Goal: Task Accomplishment & Management: Manage account settings

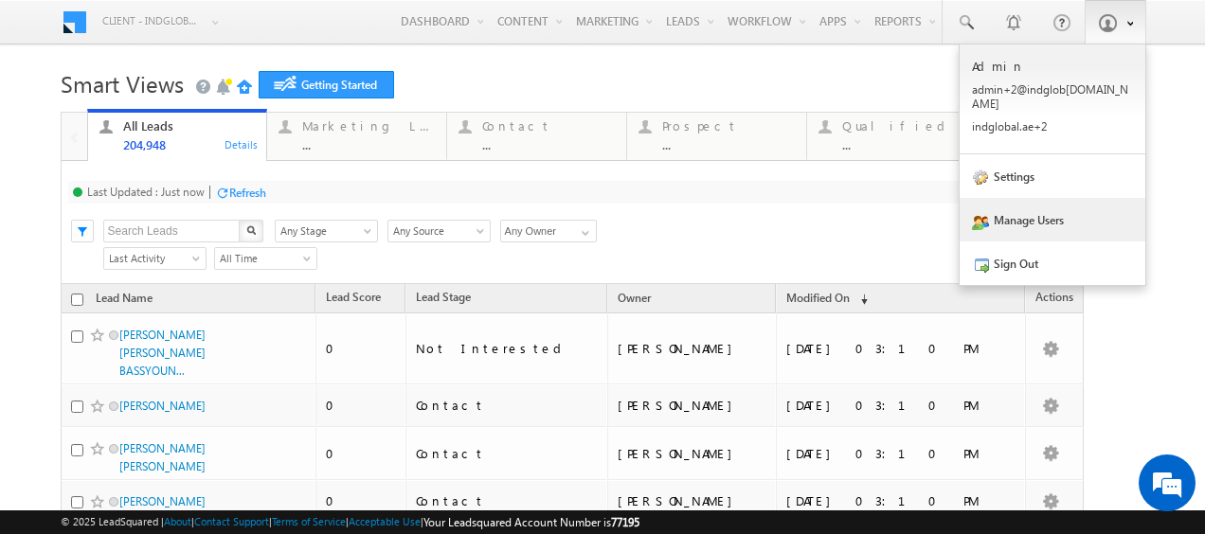
click at [1048, 199] on link "Manage Users" at bounding box center [1052, 220] width 186 height 44
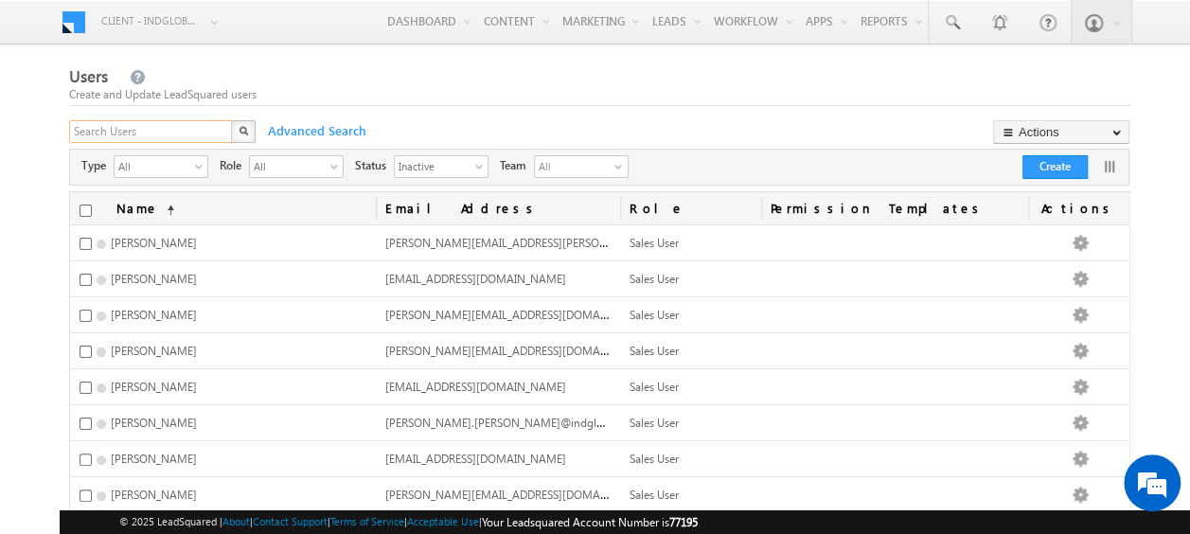
click at [134, 136] on input "text" at bounding box center [151, 131] width 165 height 23
paste input "shaurya.purohit@indglobal.ae"
type input "shaurya.purohit@indglobal.ae"
click at [241, 134] on img "button" at bounding box center [242, 130] width 9 height 9
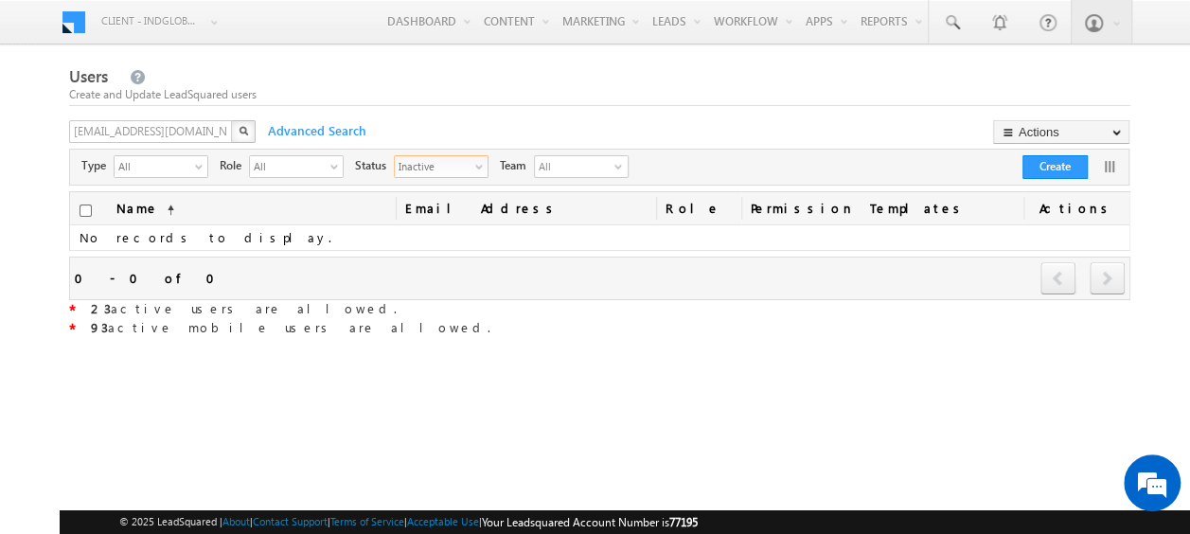
click at [480, 170] on span "select" at bounding box center [482, 166] width 15 height 10
click at [425, 205] on li "Active" at bounding box center [438, 206] width 93 height 19
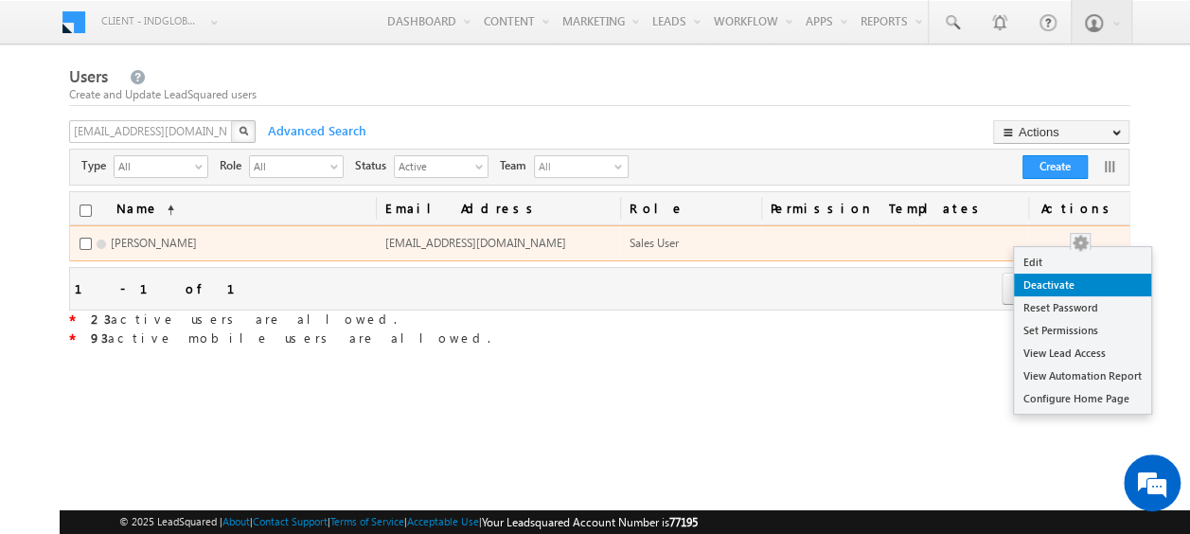
click at [1049, 290] on link "Deactivate" at bounding box center [1082, 285] width 137 height 23
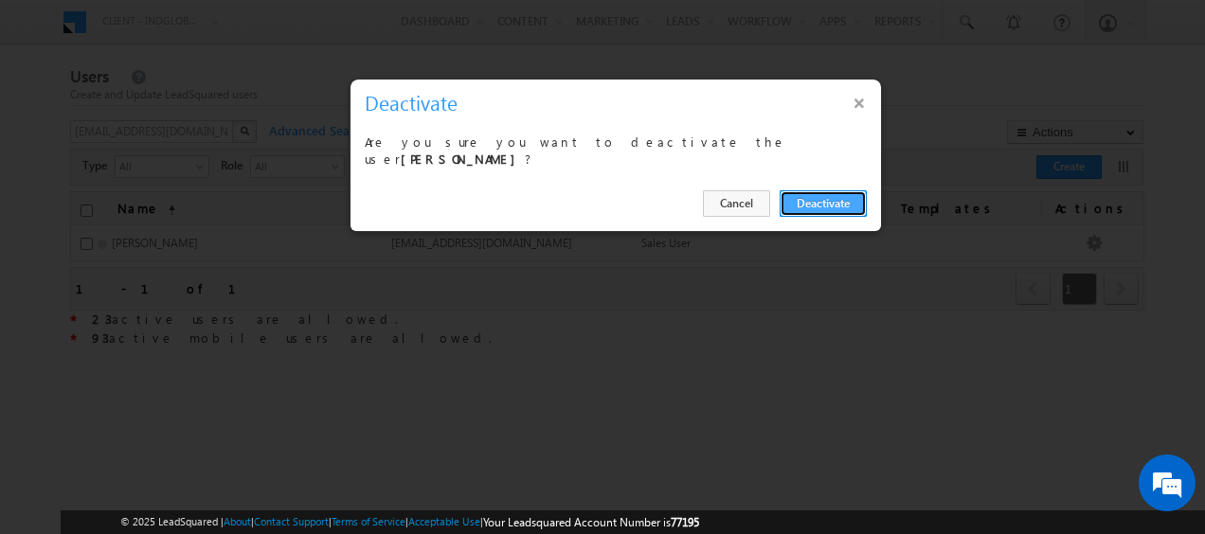
click at [801, 198] on button "Deactivate" at bounding box center [822, 203] width 87 height 27
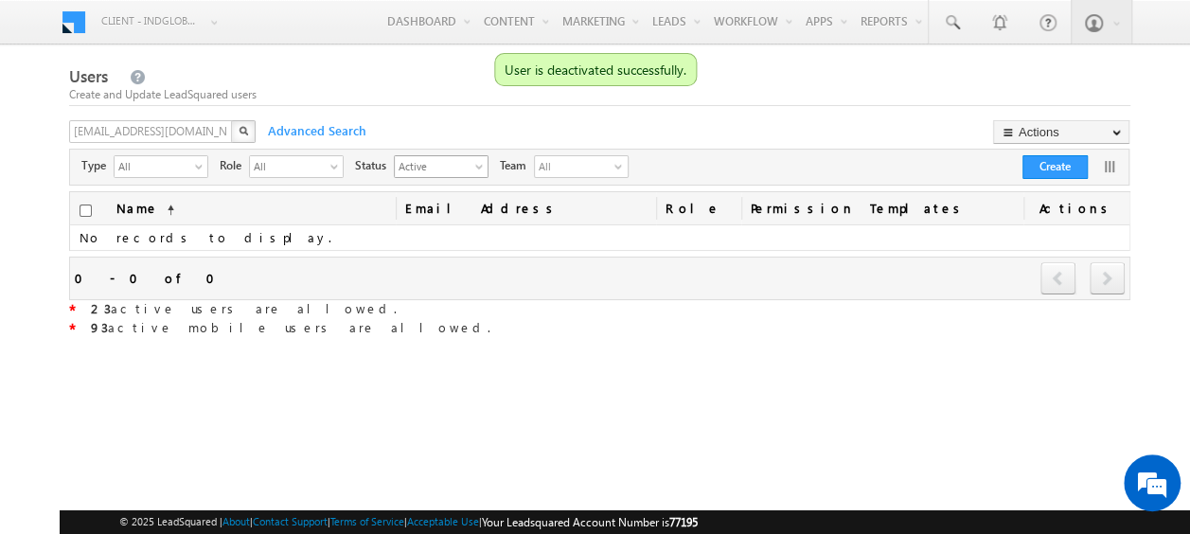
click at [475, 167] on span "select" at bounding box center [482, 166] width 15 height 10
click at [417, 222] on li "Inactive" at bounding box center [438, 225] width 93 height 19
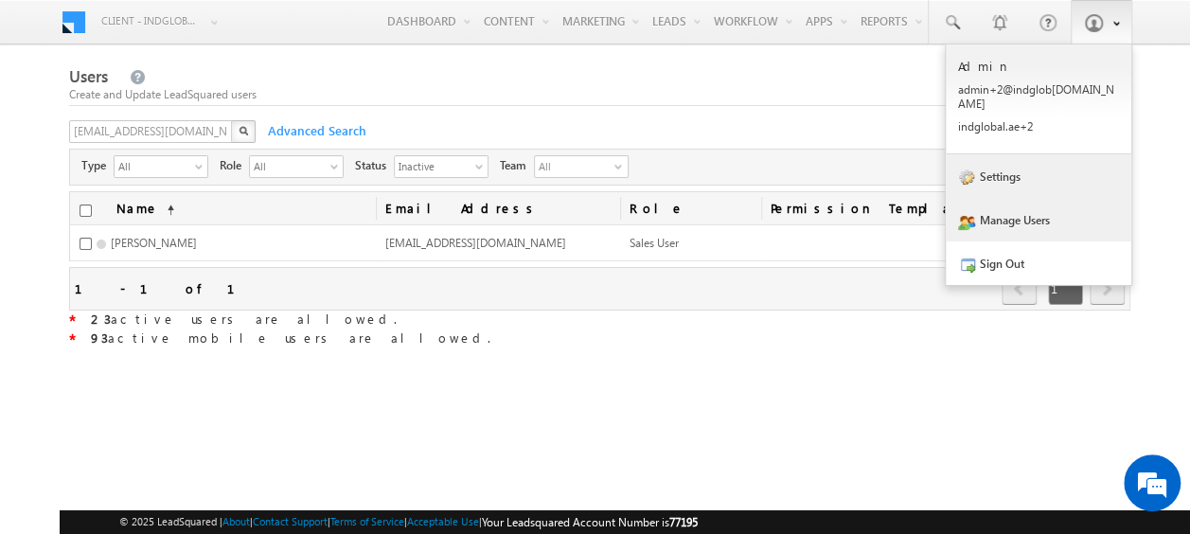
click at [1003, 174] on link "Settings" at bounding box center [1039, 176] width 186 height 44
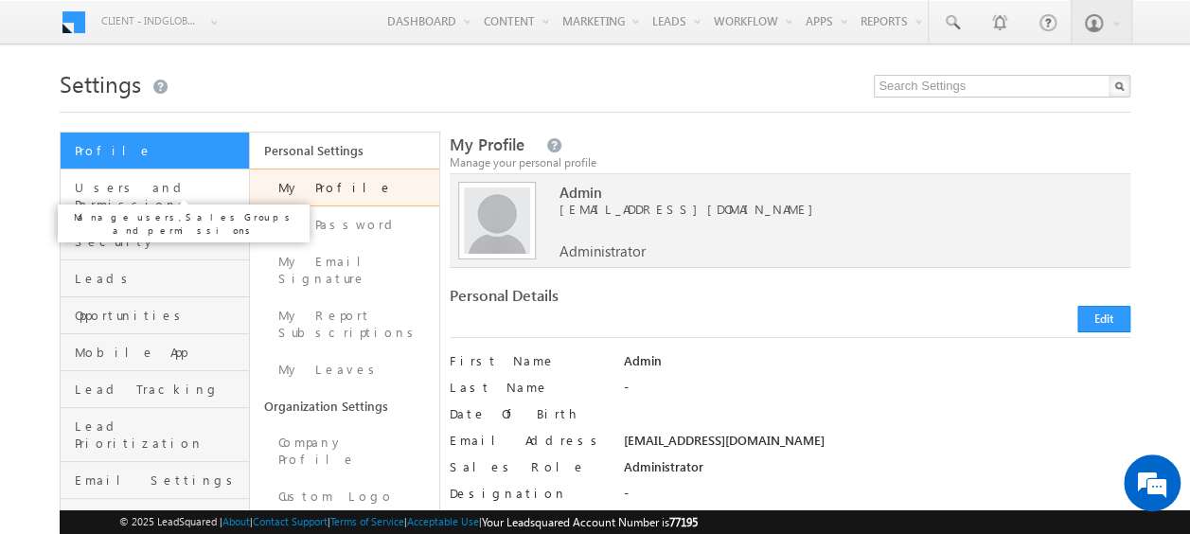
click at [107, 187] on span "Users and Permissions" at bounding box center [160, 196] width 170 height 34
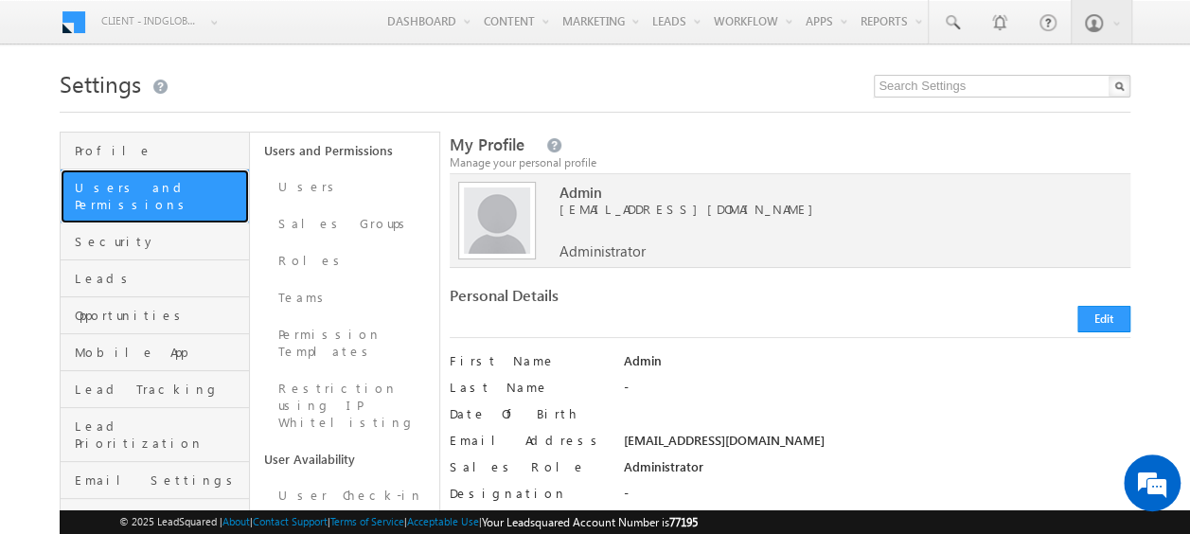
scroll to position [189, 0]
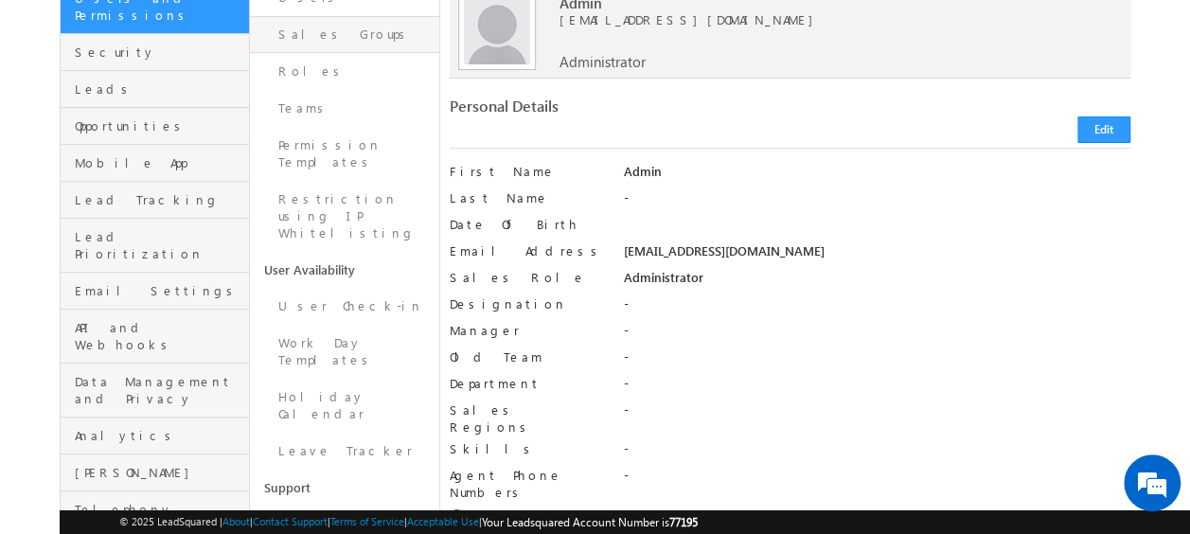
click at [316, 45] on link "Sales Groups" at bounding box center [344, 34] width 189 height 37
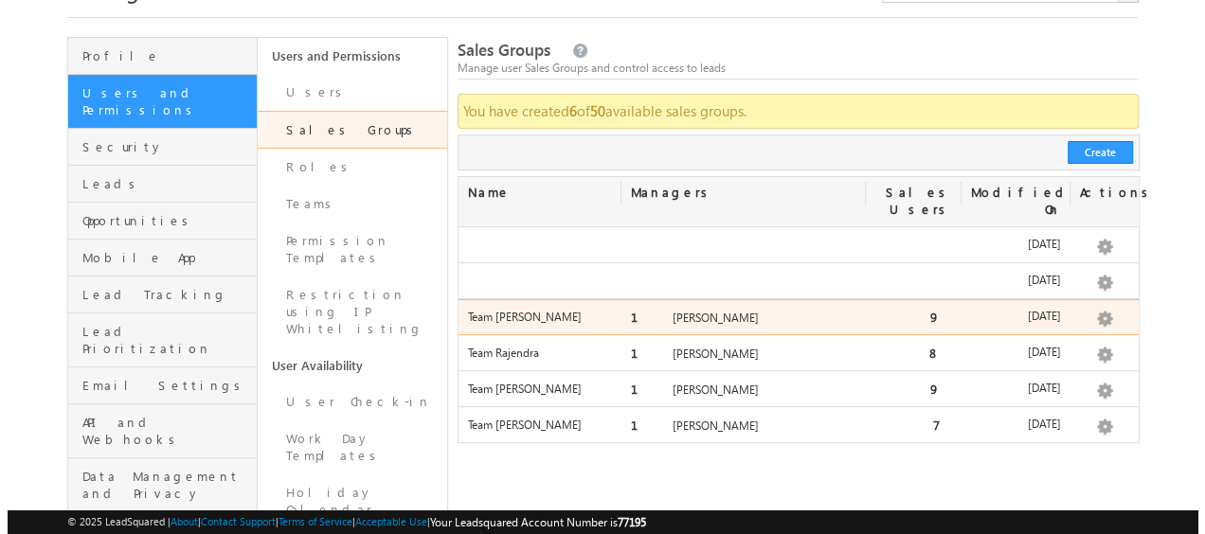
scroll to position [189, 0]
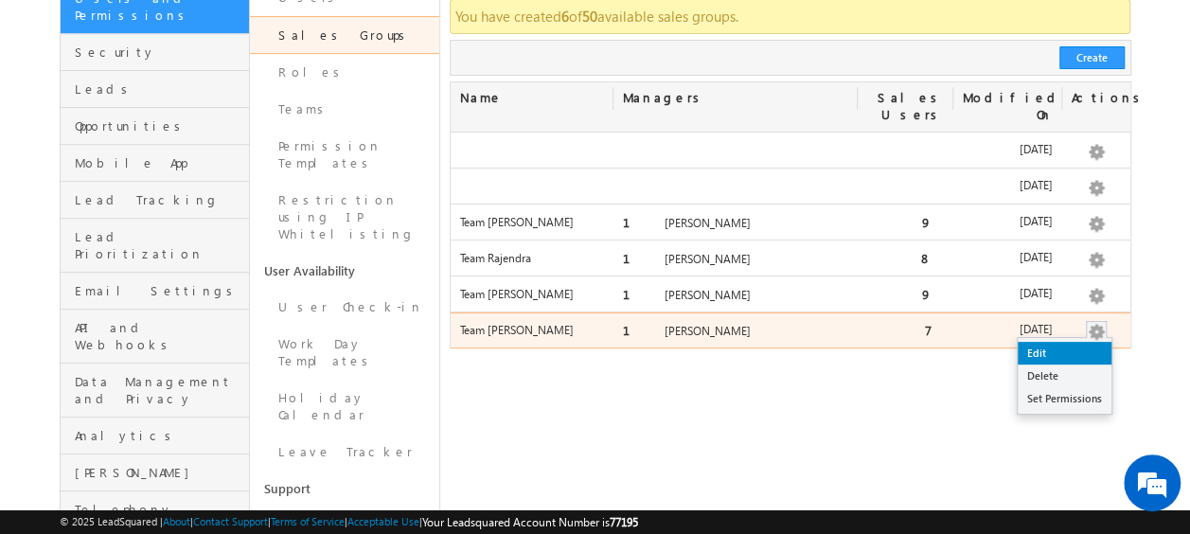
click at [1065, 342] on link "Edit" at bounding box center [1065, 353] width 94 height 23
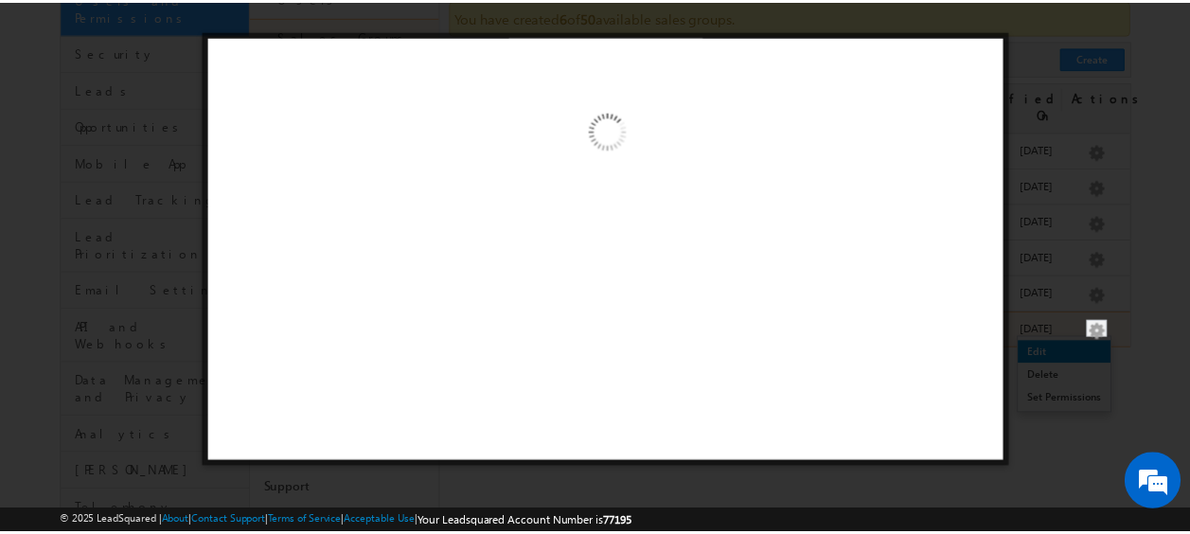
scroll to position [0, 0]
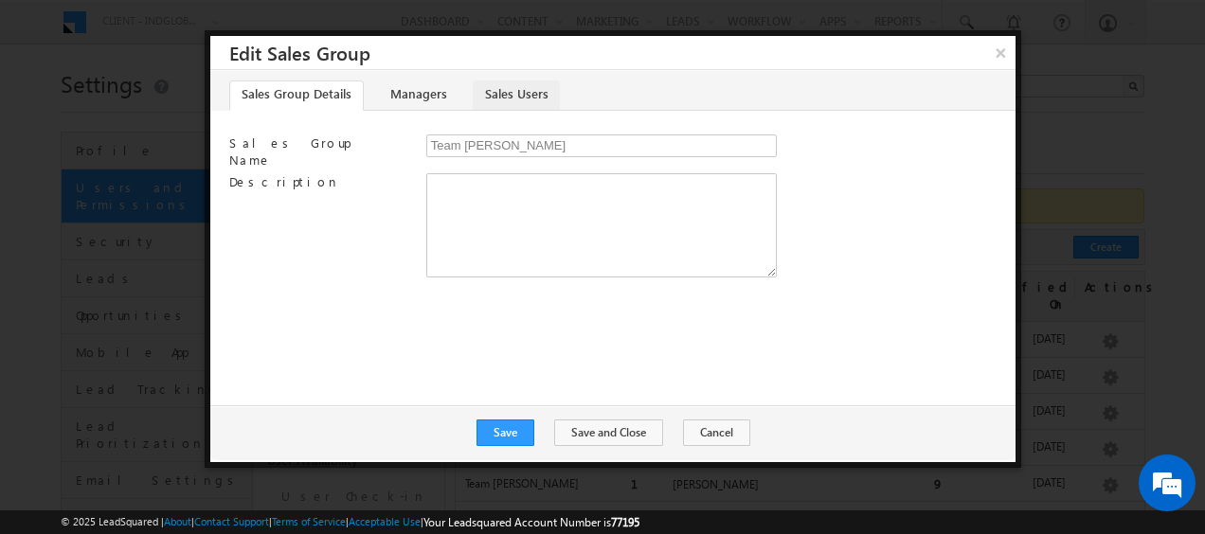
click at [501, 91] on link "Sales Users" at bounding box center [516, 95] width 87 height 30
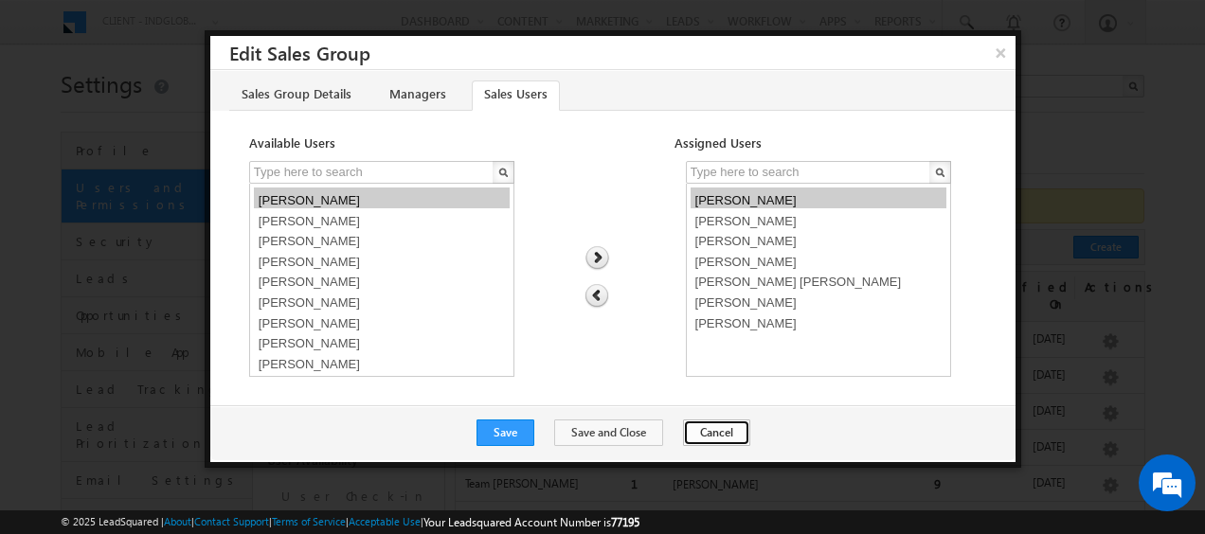
click at [693, 431] on button "Cancel" at bounding box center [716, 433] width 67 height 27
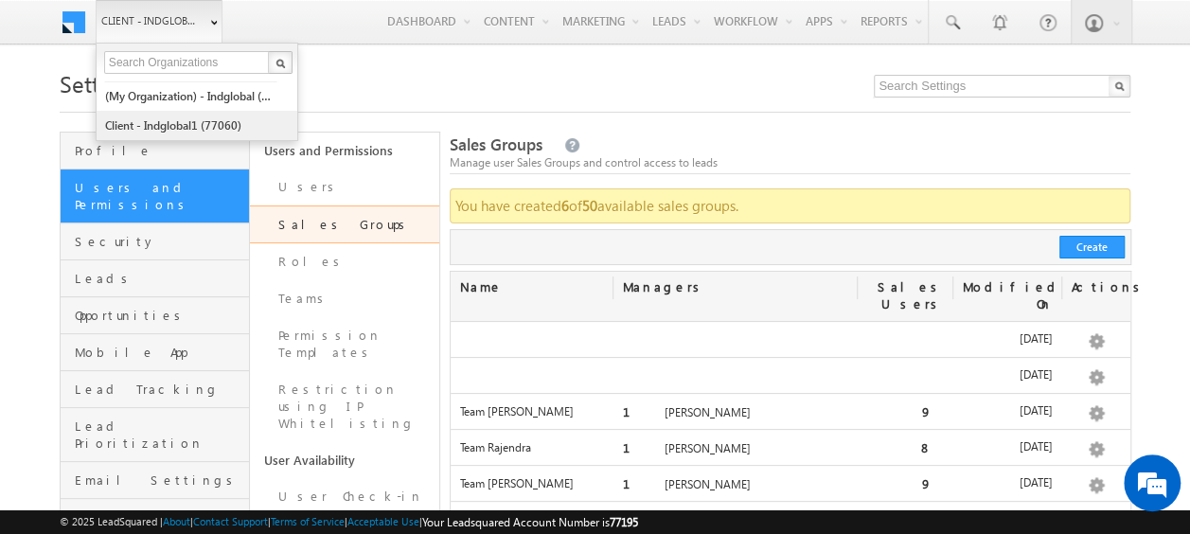
click at [199, 116] on link "Client - indglobal1 (77060)" at bounding box center [190, 125] width 173 height 29
